Goal: Communication & Community: Ask a question

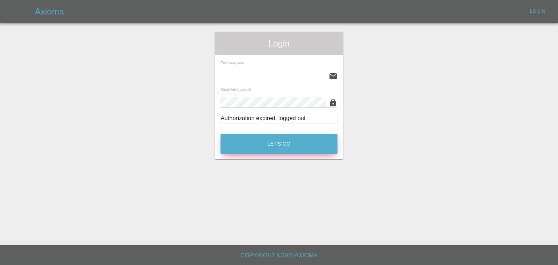
type input "[PERSON_NAME][EMAIL_ADDRESS][DOMAIN_NAME]"
click at [309, 145] on button "Let's Go" at bounding box center [279, 144] width 117 height 20
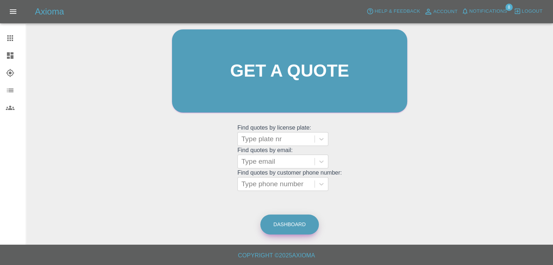
scroll to position [75, 0]
click at [283, 218] on link "Dashboard" at bounding box center [289, 225] width 58 height 20
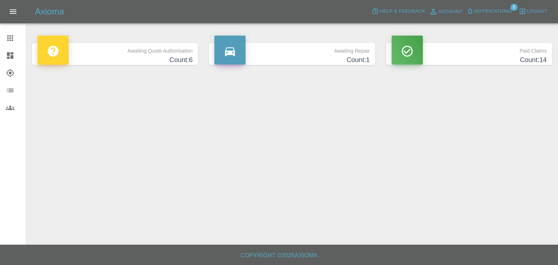
click at [344, 56] on h4 "Count: 1" at bounding box center [291, 60] width 155 height 10
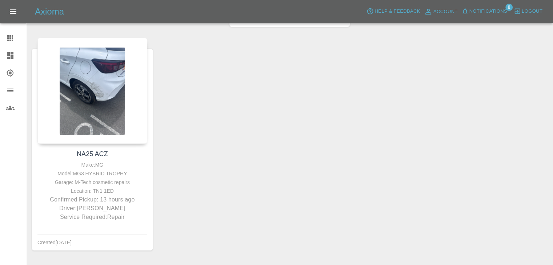
scroll to position [97, 0]
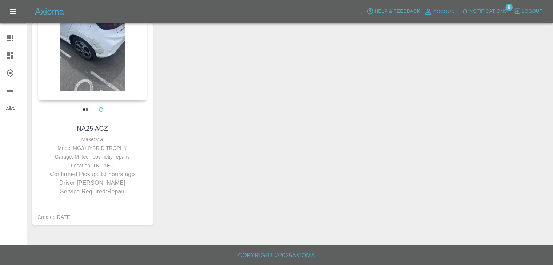
click at [143, 108] on div at bounding box center [93, 109] width 110 height 19
click at [144, 90] on div at bounding box center [92, 47] width 110 height 106
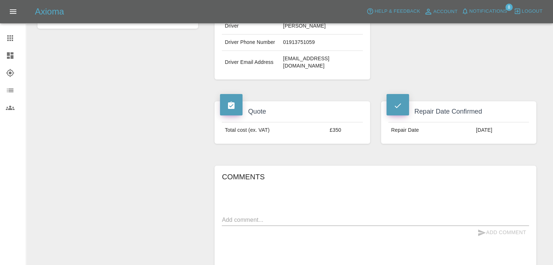
scroll to position [218, 0]
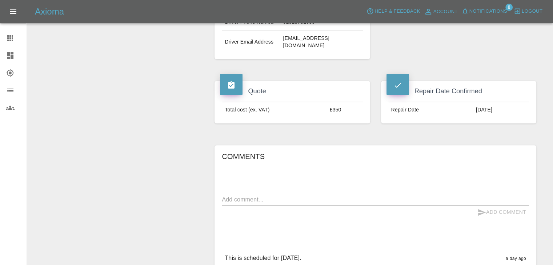
click at [456, 195] on textarea at bounding box center [375, 199] width 307 height 8
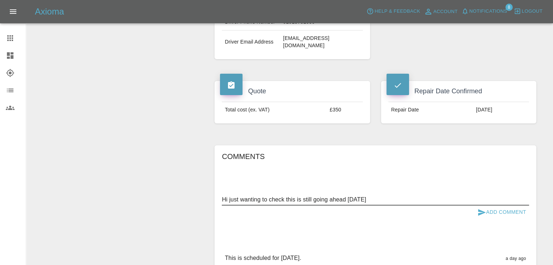
type textarea "Hi just wanting to check this is still going ahead [DATE]"
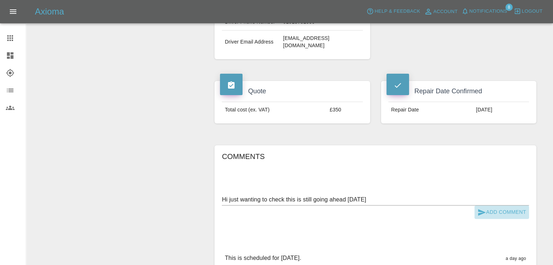
click at [492, 206] on button "Add Comment" at bounding box center [501, 212] width 54 height 13
